Goal: Information Seeking & Learning: Learn about a topic

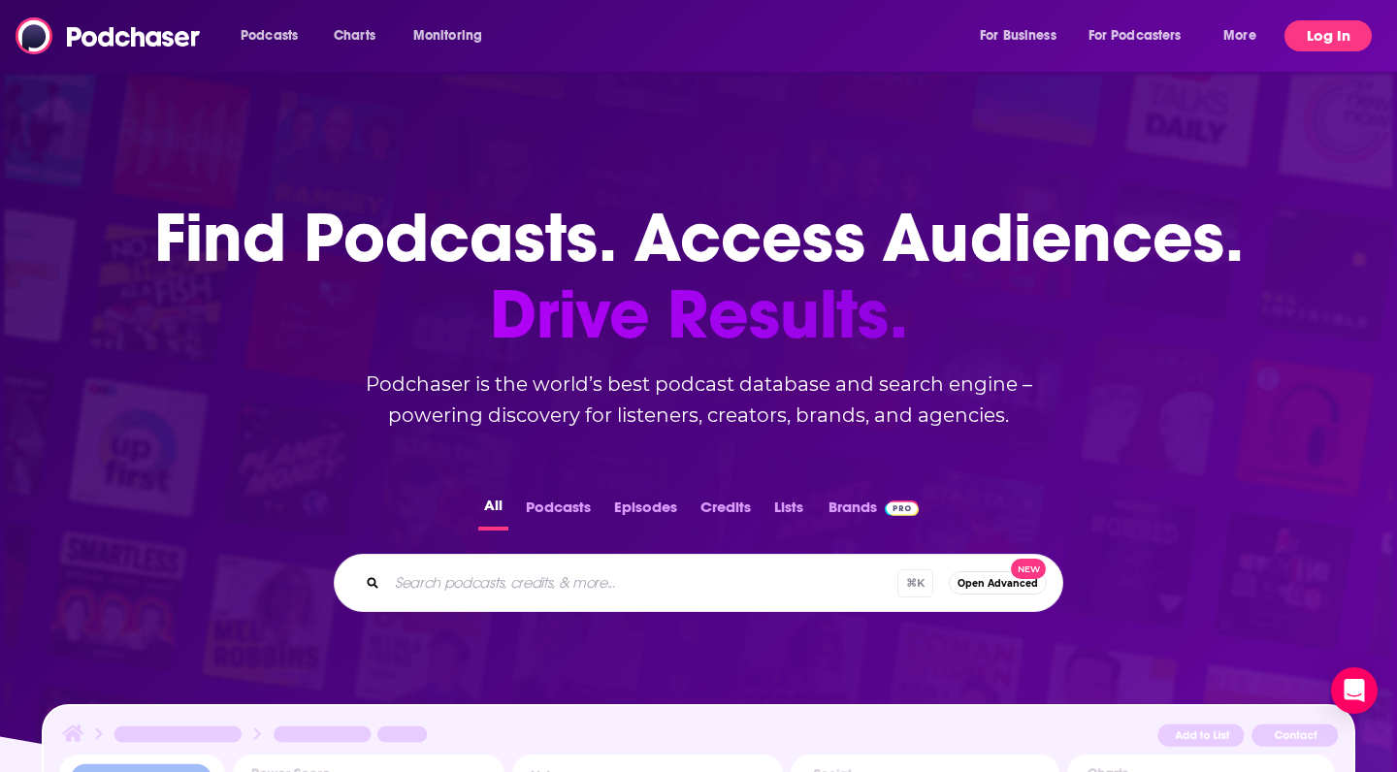
click at [1304, 34] on button "Log In" at bounding box center [1328, 35] width 87 height 31
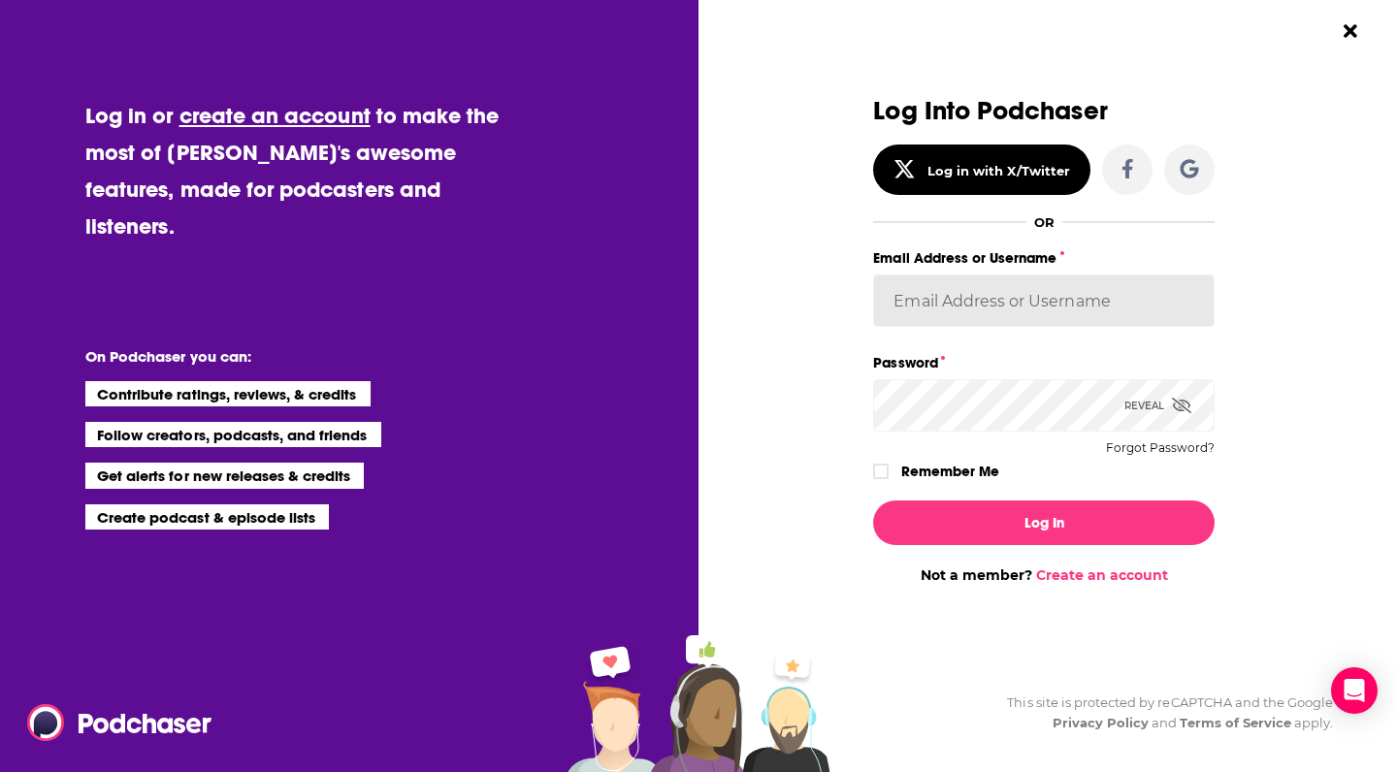
type input "[PERSON_NAME][EMAIL_ADDRESS][DOMAIN_NAME]"
click at [1044, 522] on button "Log In" at bounding box center [1044, 523] width 342 height 45
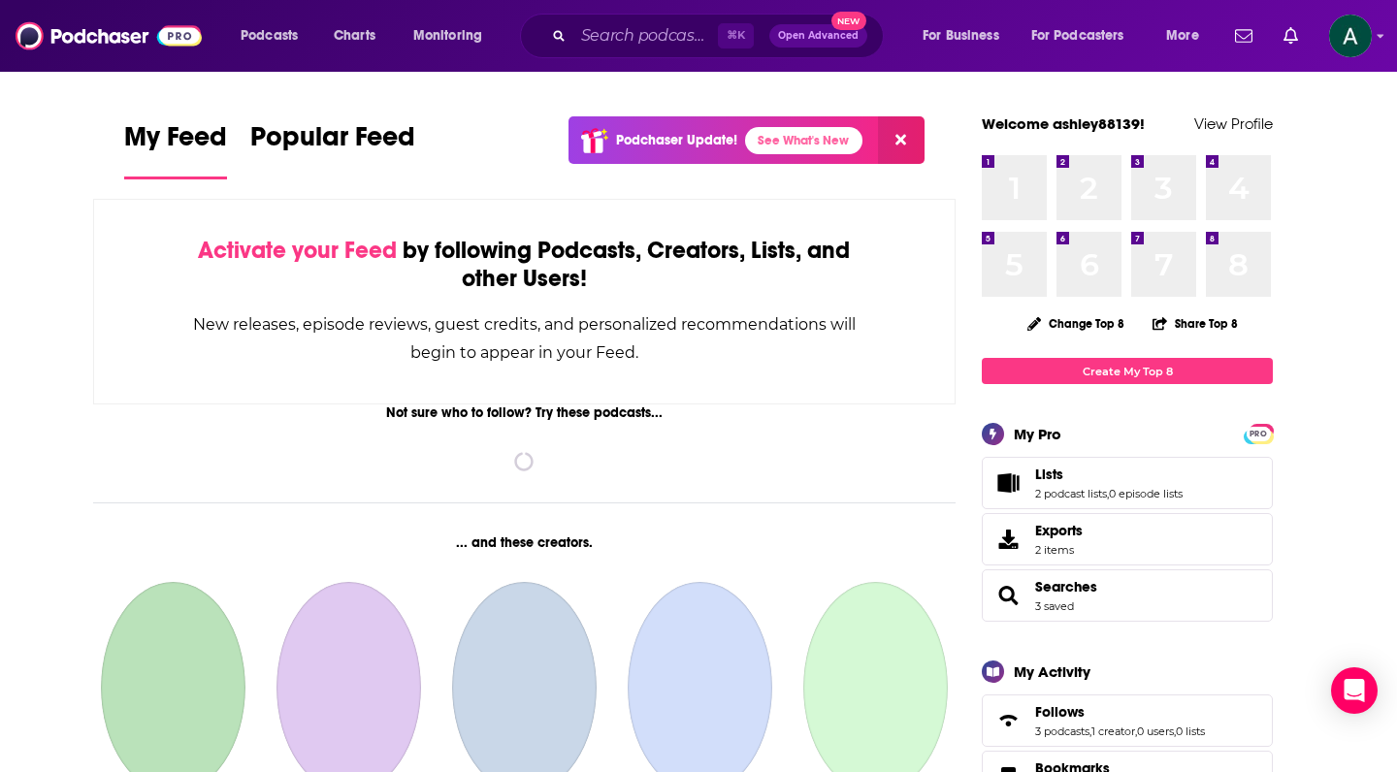
scroll to position [3290, 0]
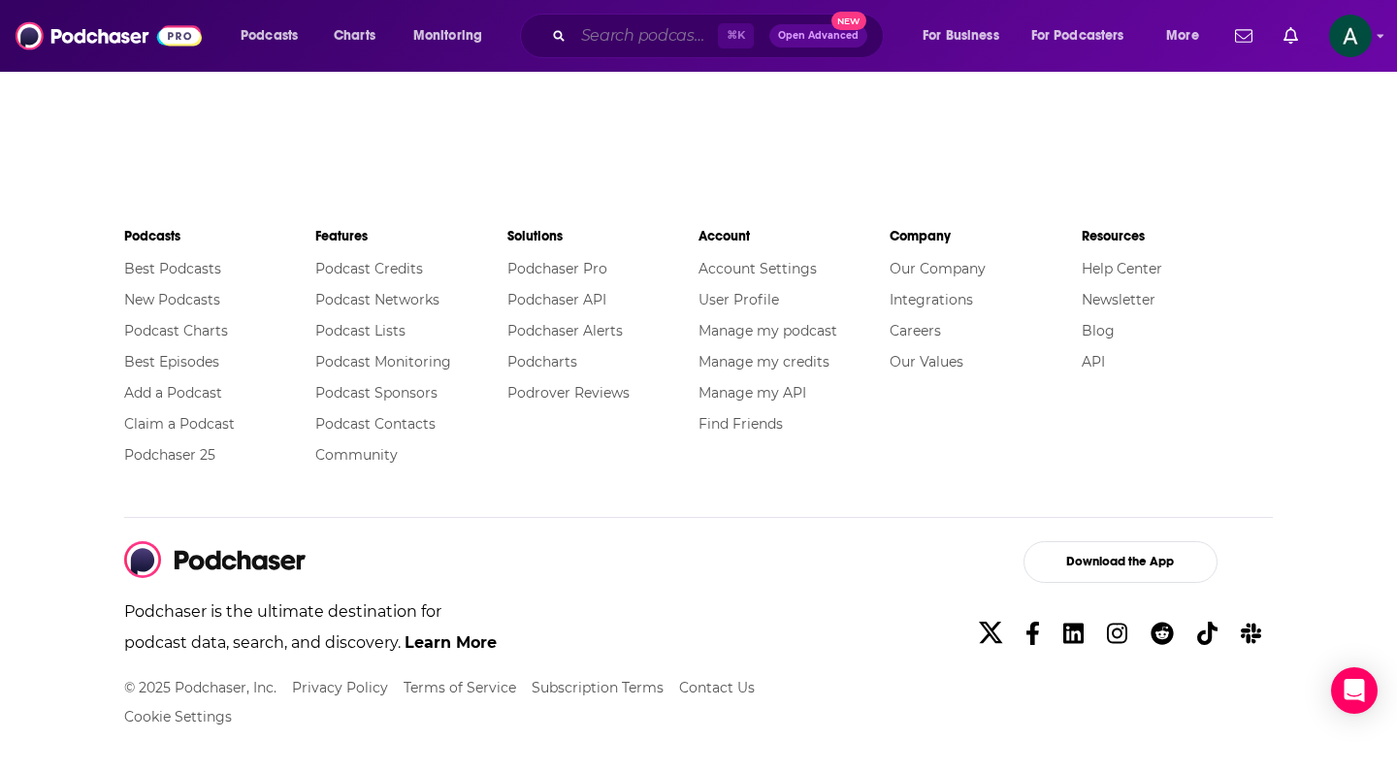
click at [640, 39] on input "Search podcasts, credits, & more..." at bounding box center [646, 35] width 145 height 31
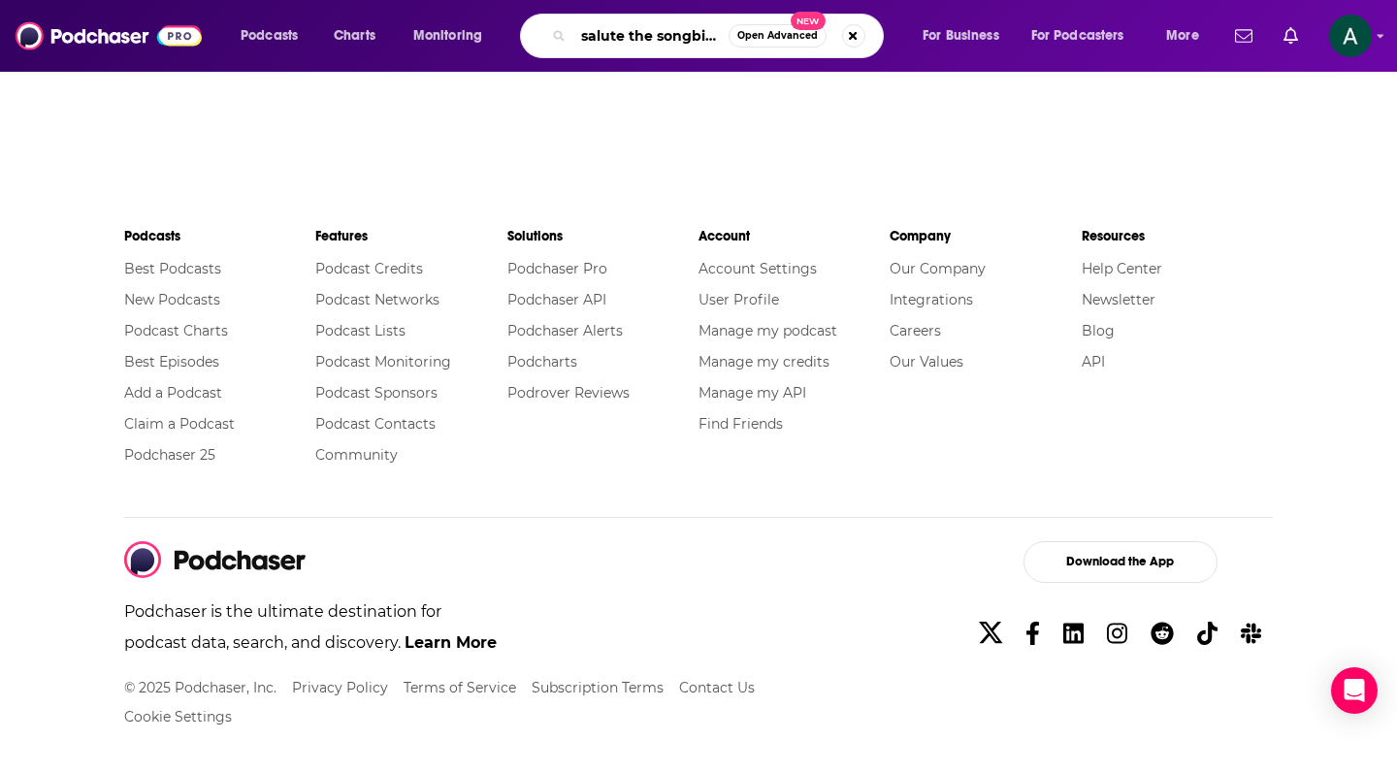
type input "salute the songbird"
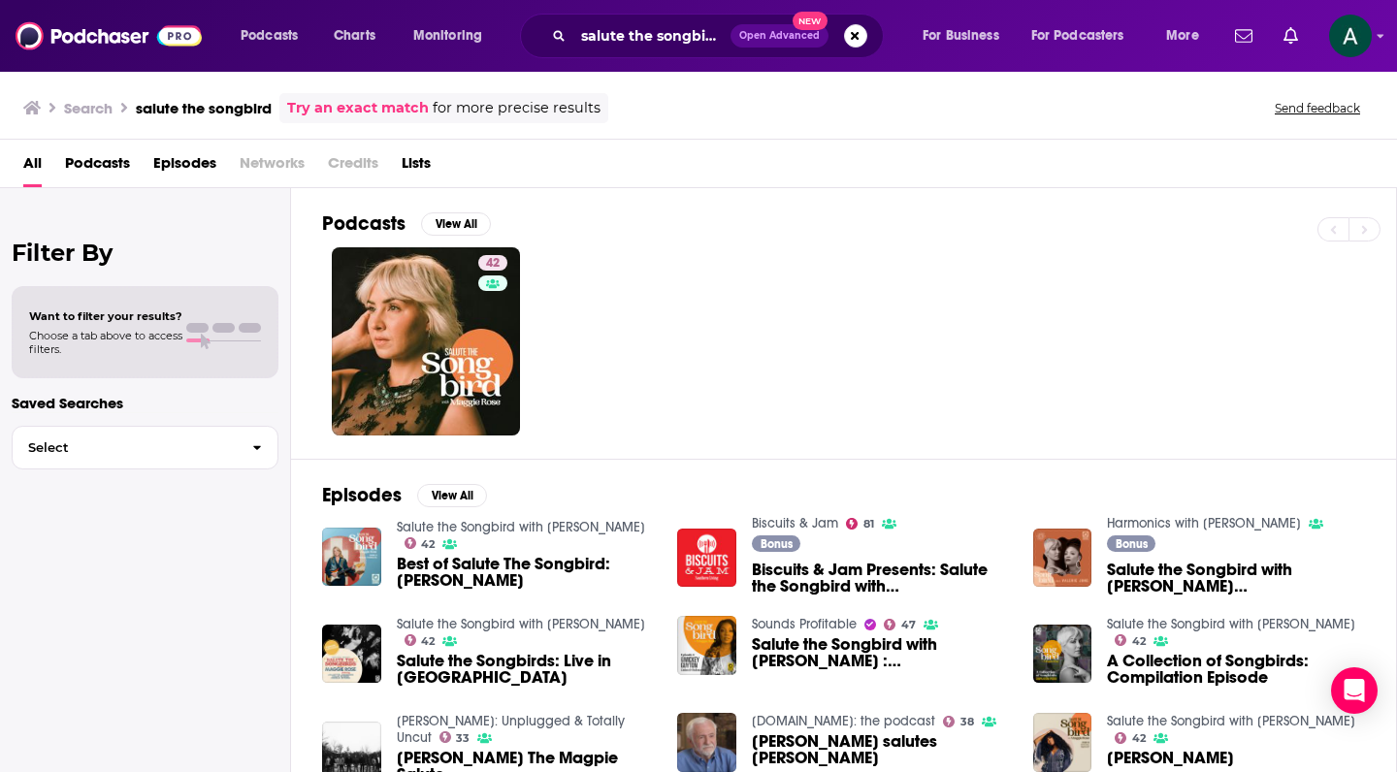
click at [1391, 530] on div "Episodes View All Salute the Songbird with [PERSON_NAME] 42 Best of Salute The …" at bounding box center [844, 636] width 1106 height 355
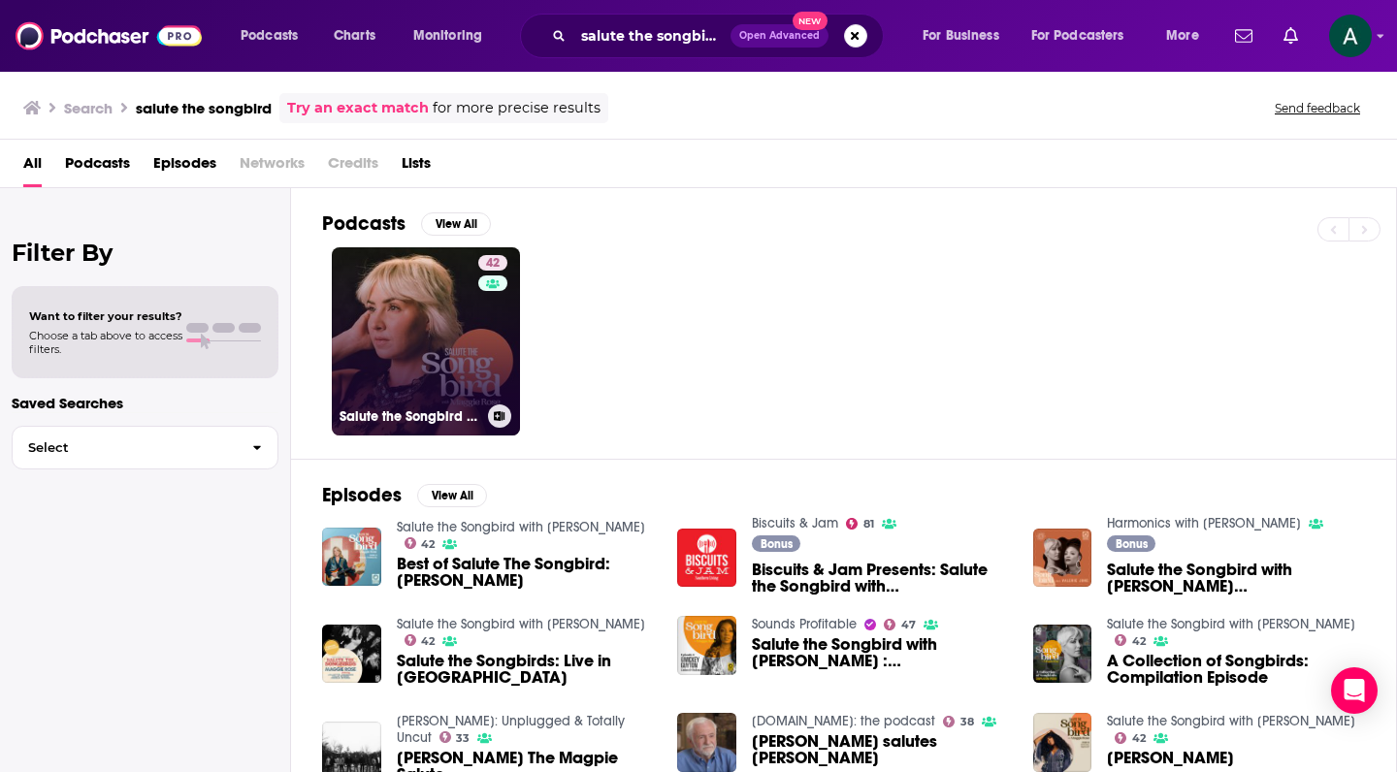
click at [402, 291] on link "42 Salute the Songbird with [PERSON_NAME]" at bounding box center [426, 341] width 188 height 188
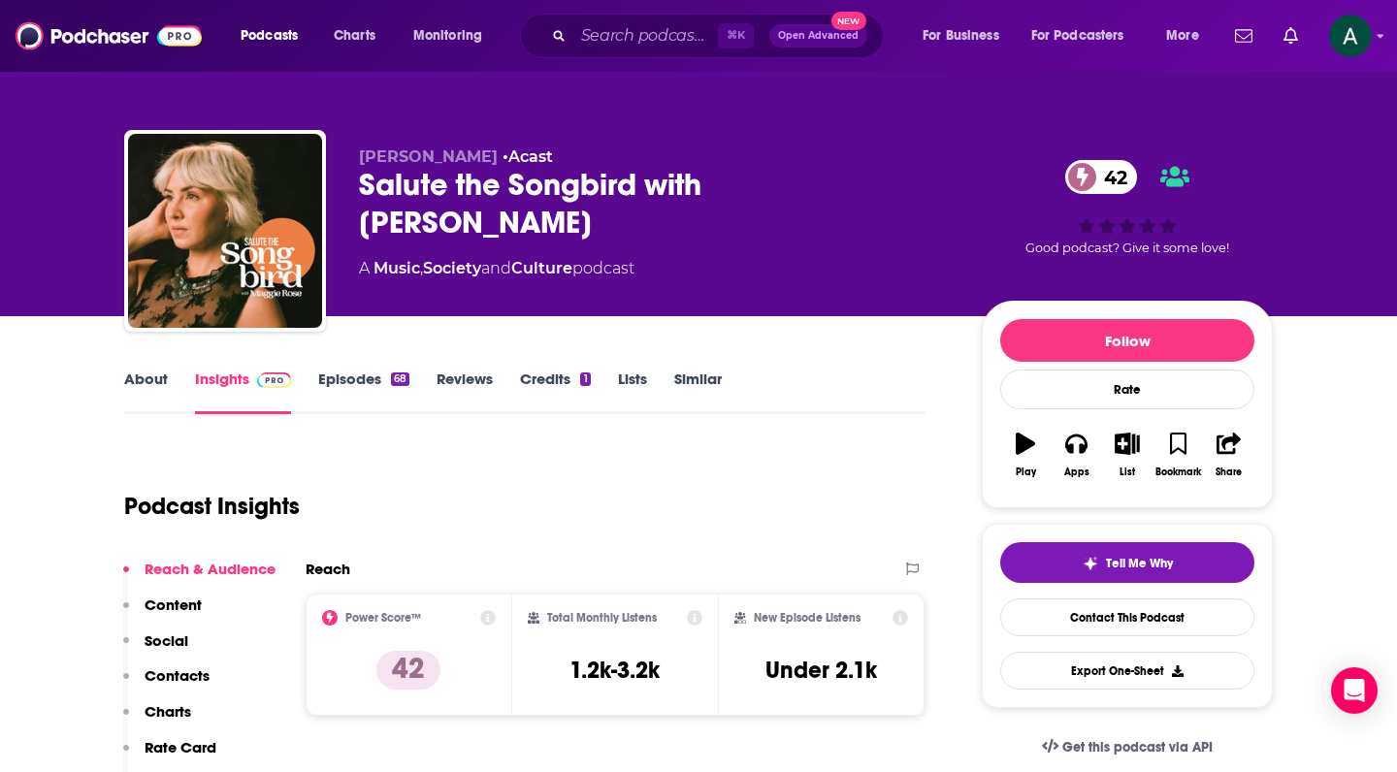
click at [362, 376] on link "Episodes 68" at bounding box center [363, 392] width 91 height 45
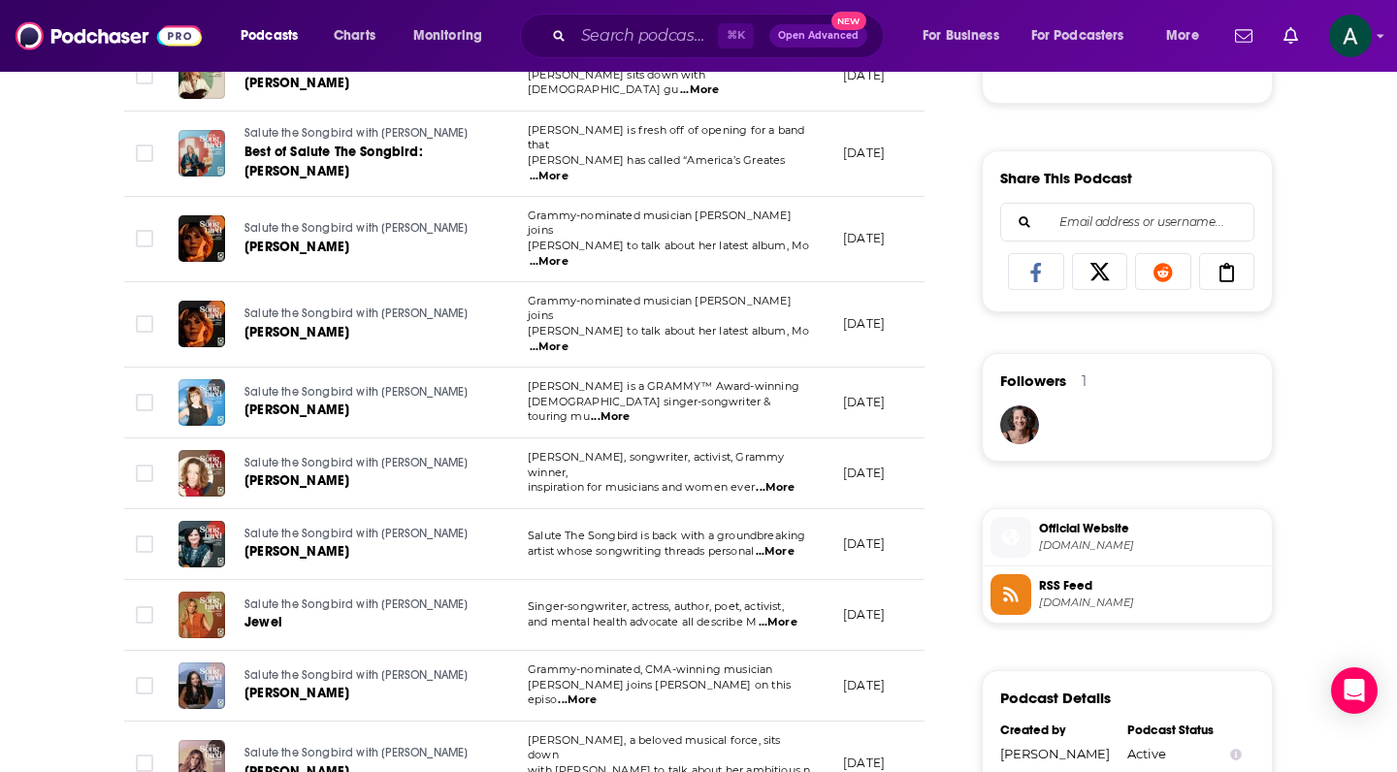
scroll to position [1207, 0]
